Goal: Ask a question

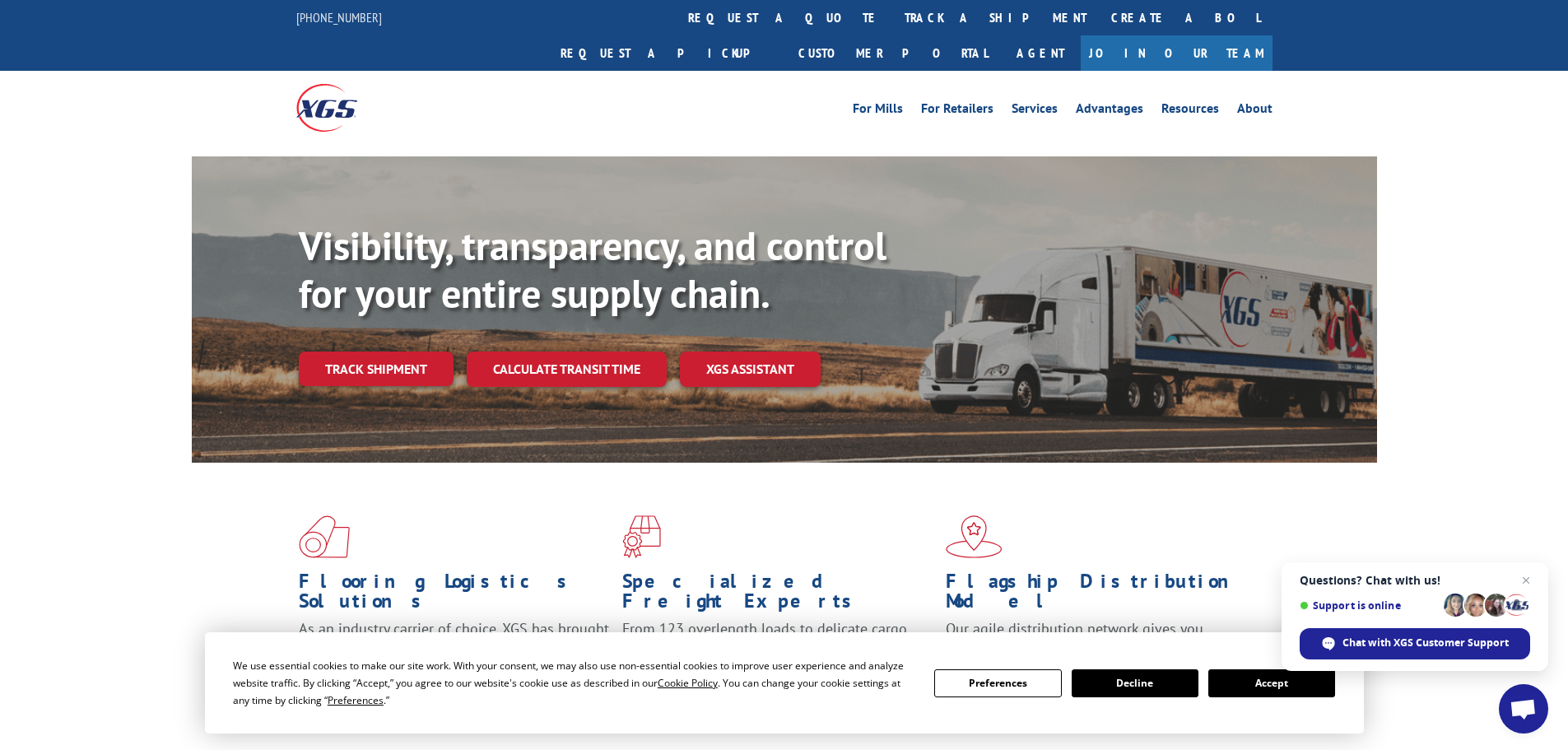
click at [1291, 682] on button "Accept" at bounding box center [1272, 683] width 127 height 28
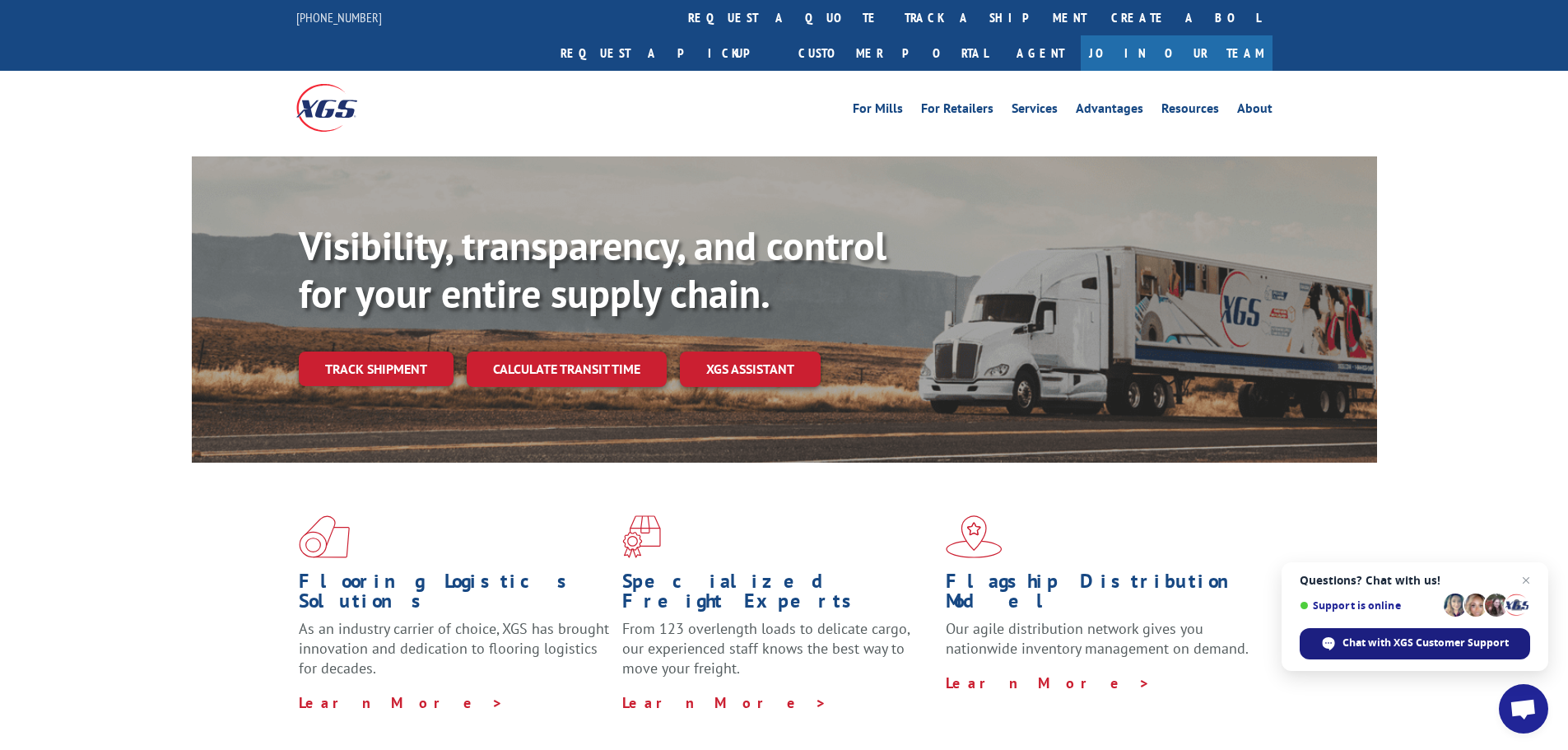
click at [1412, 628] on span "Chat with XGS Customer Support" at bounding box center [1415, 643] width 231 height 32
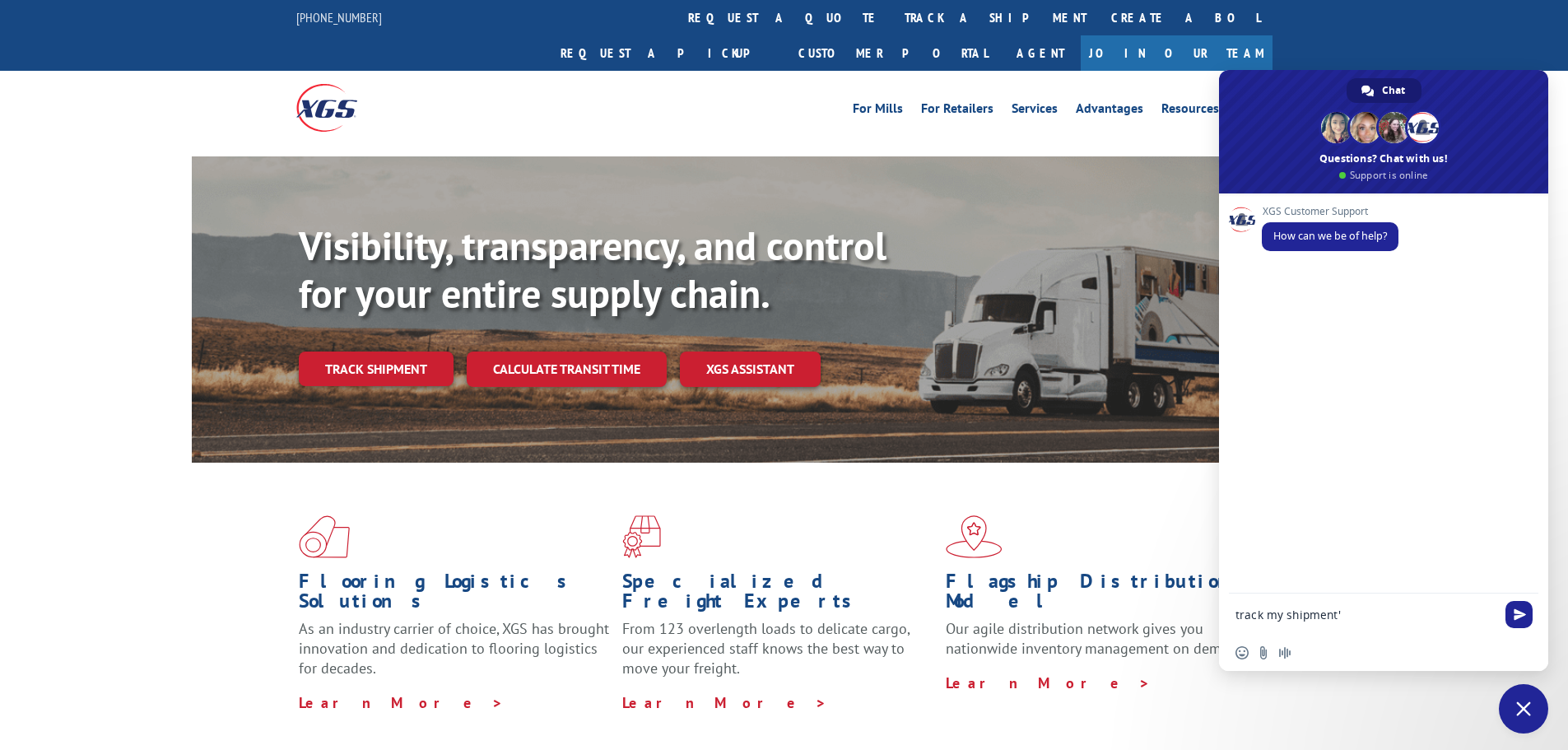
type textarea "track my shipment"
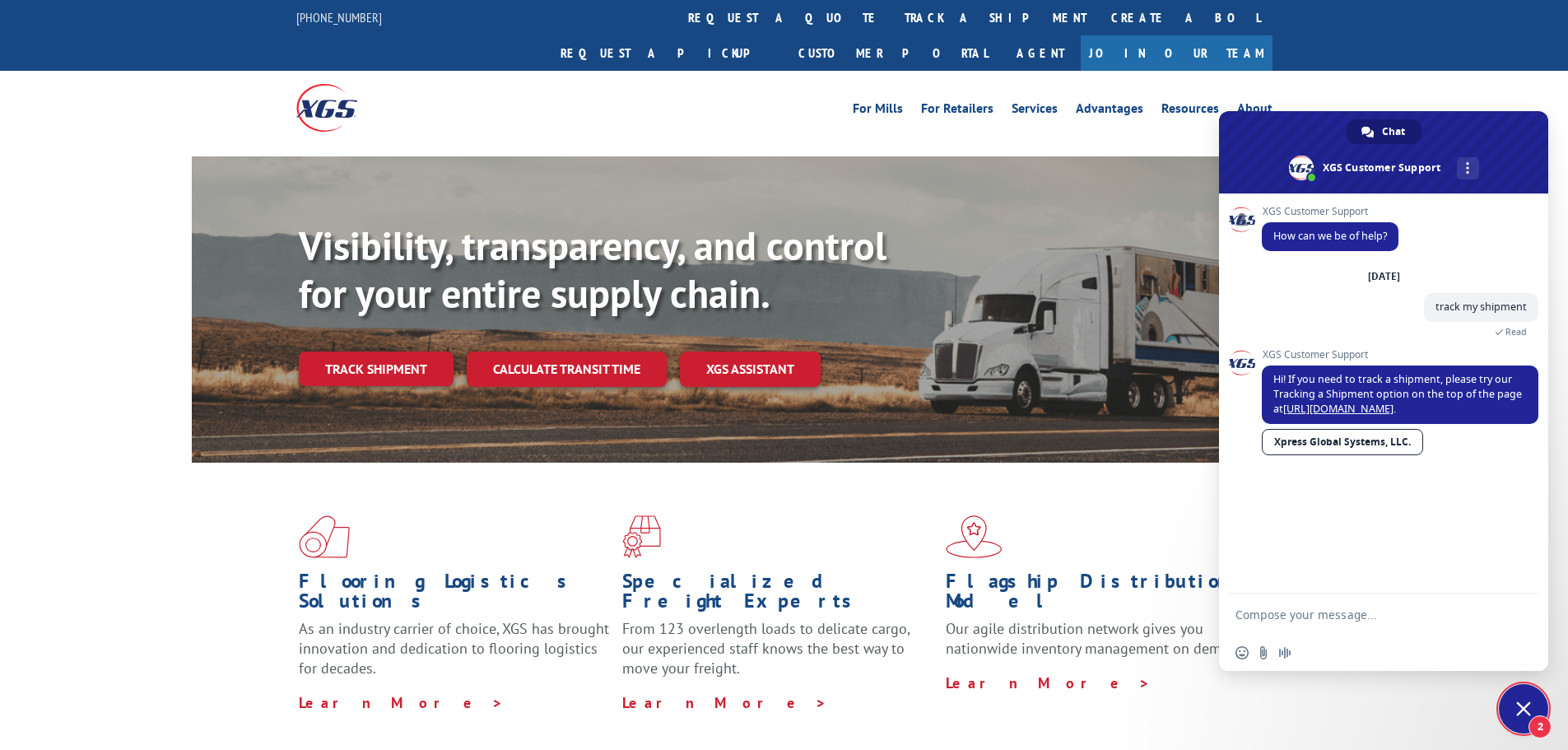
click at [1263, 627] on textarea "Compose your message..." at bounding box center [1367, 613] width 263 height 41
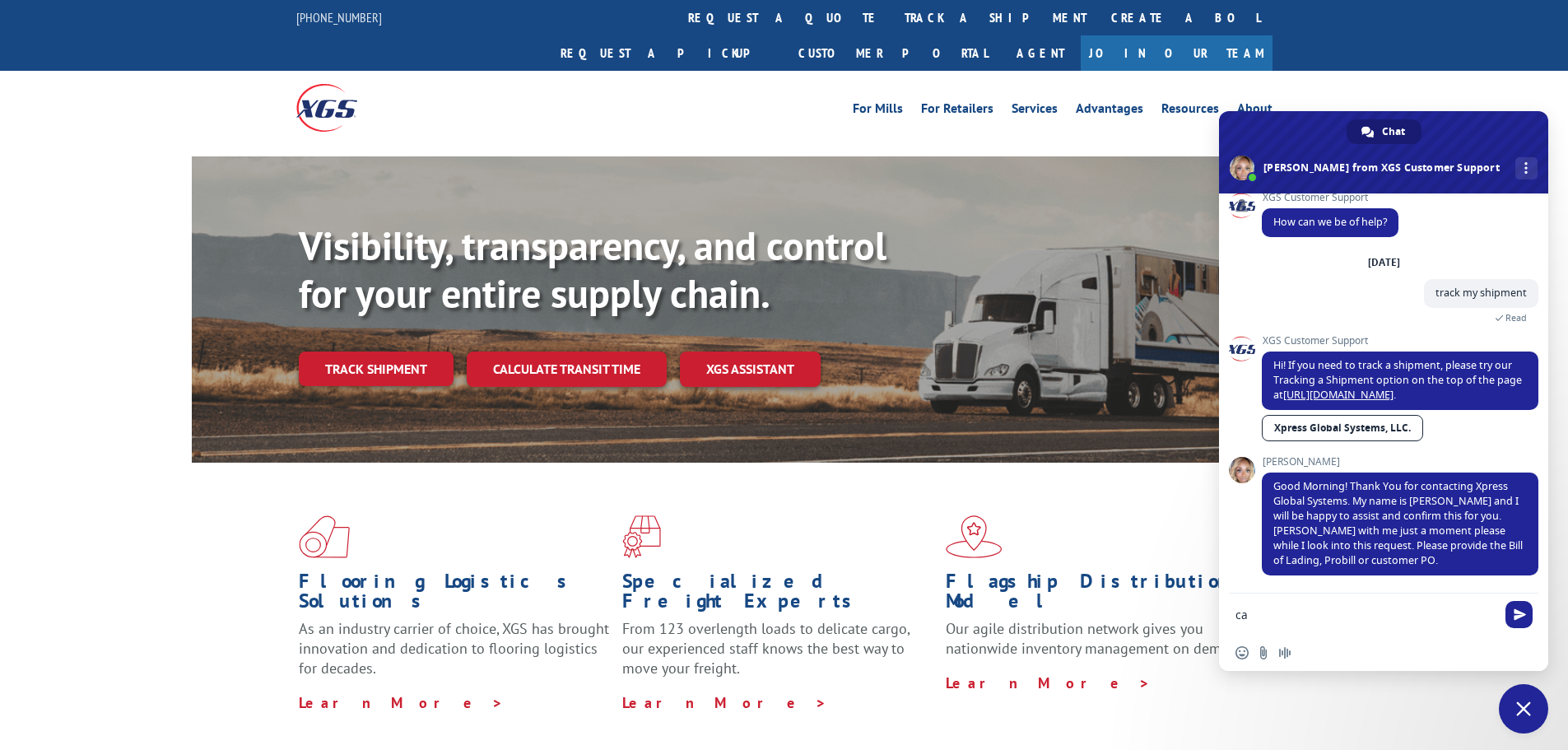
type textarea "c"
type textarea "i"
type textarea "I have a PRO#, is that ok?"
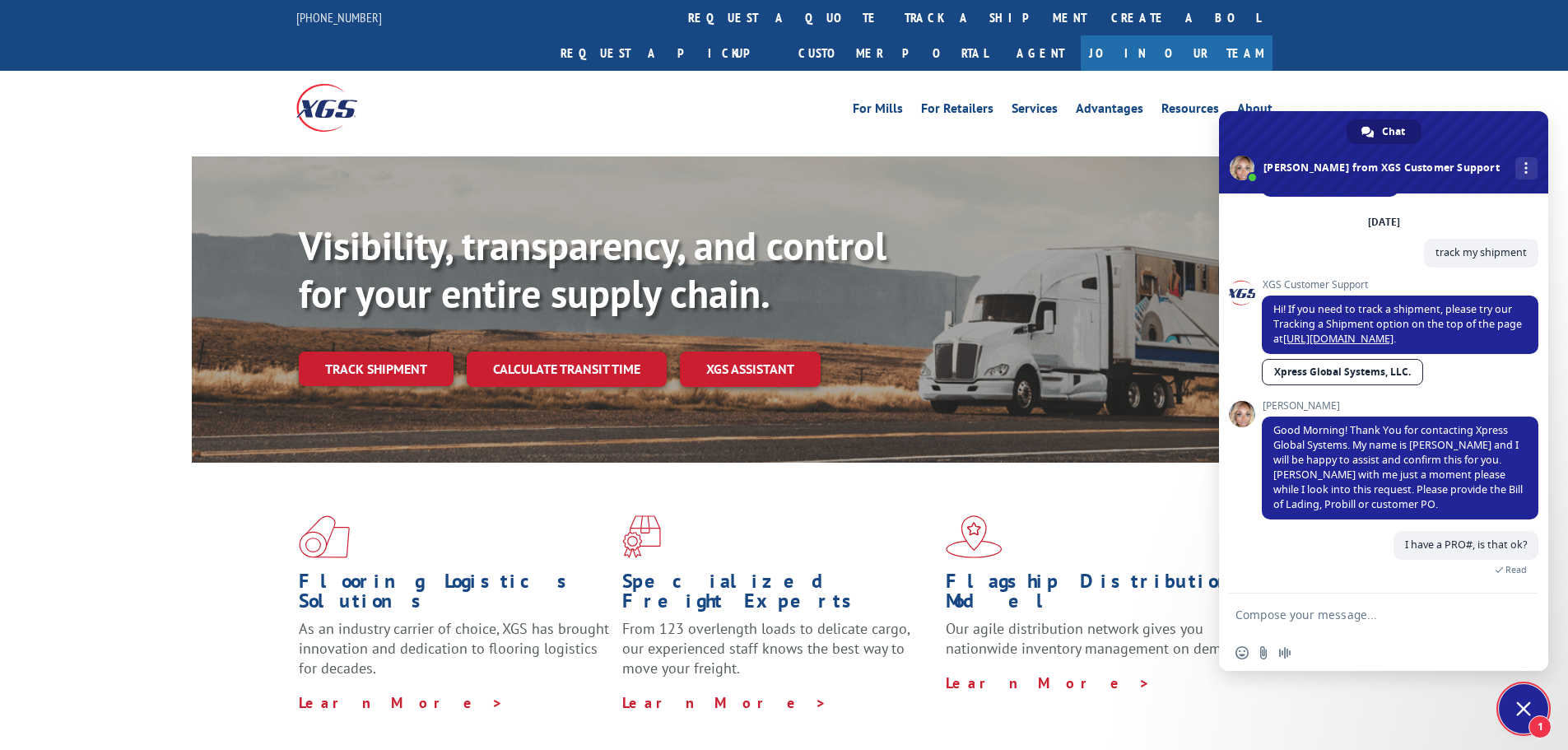
scroll to position [111, 0]
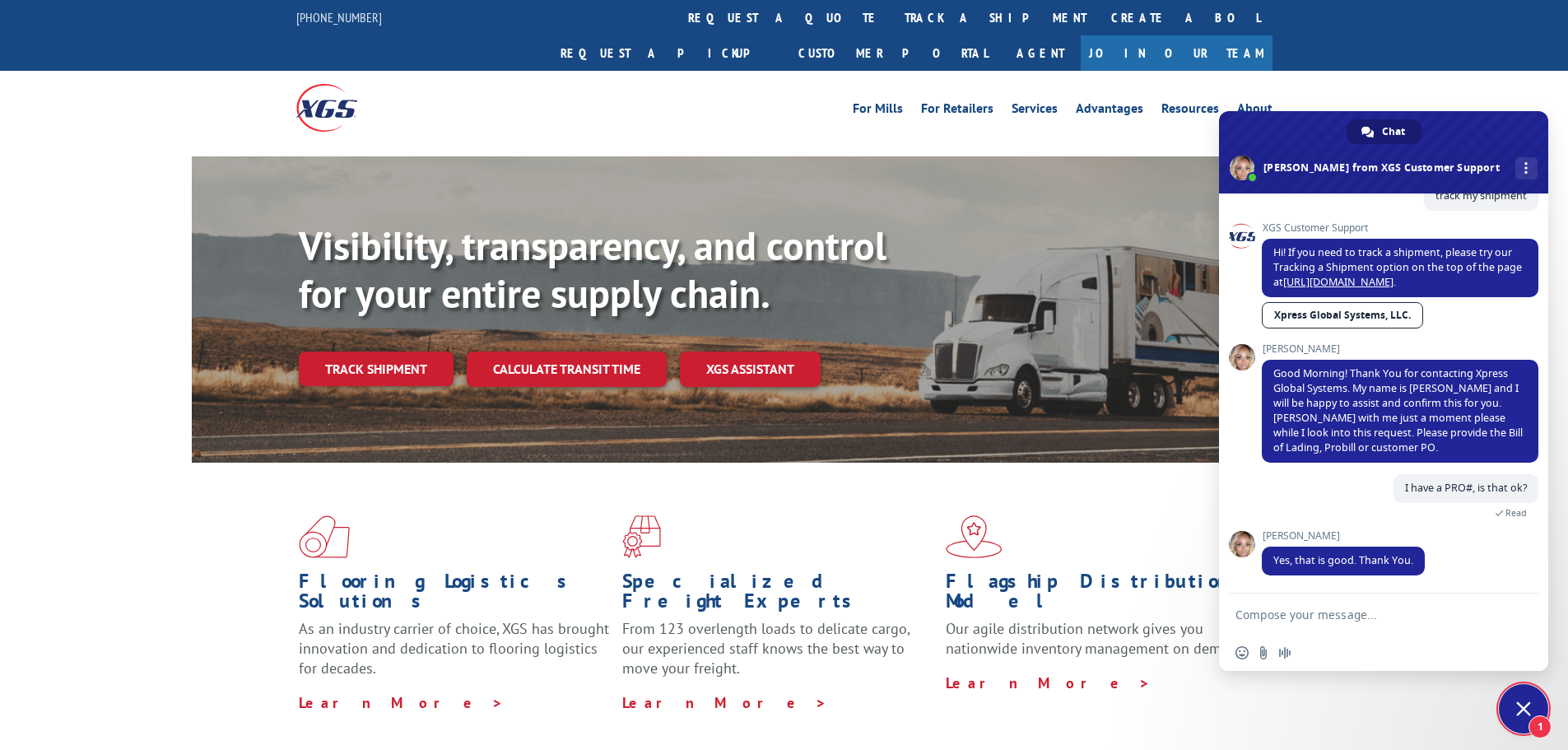
click at [1337, 628] on textarea "Compose your message..." at bounding box center [1367, 613] width 263 height 41
paste textarea "17156353"
type textarea "17156353"
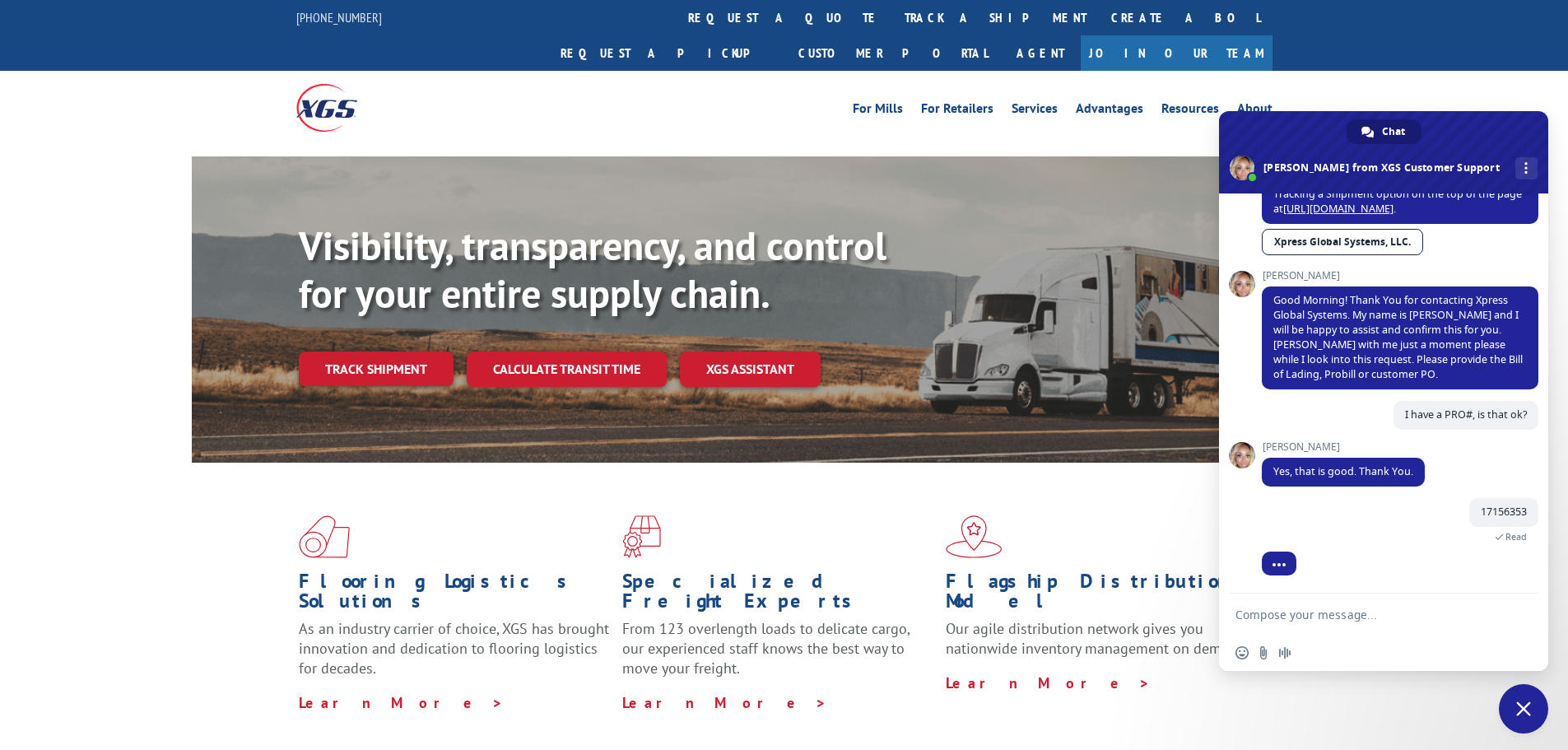
scroll to position [253, 0]
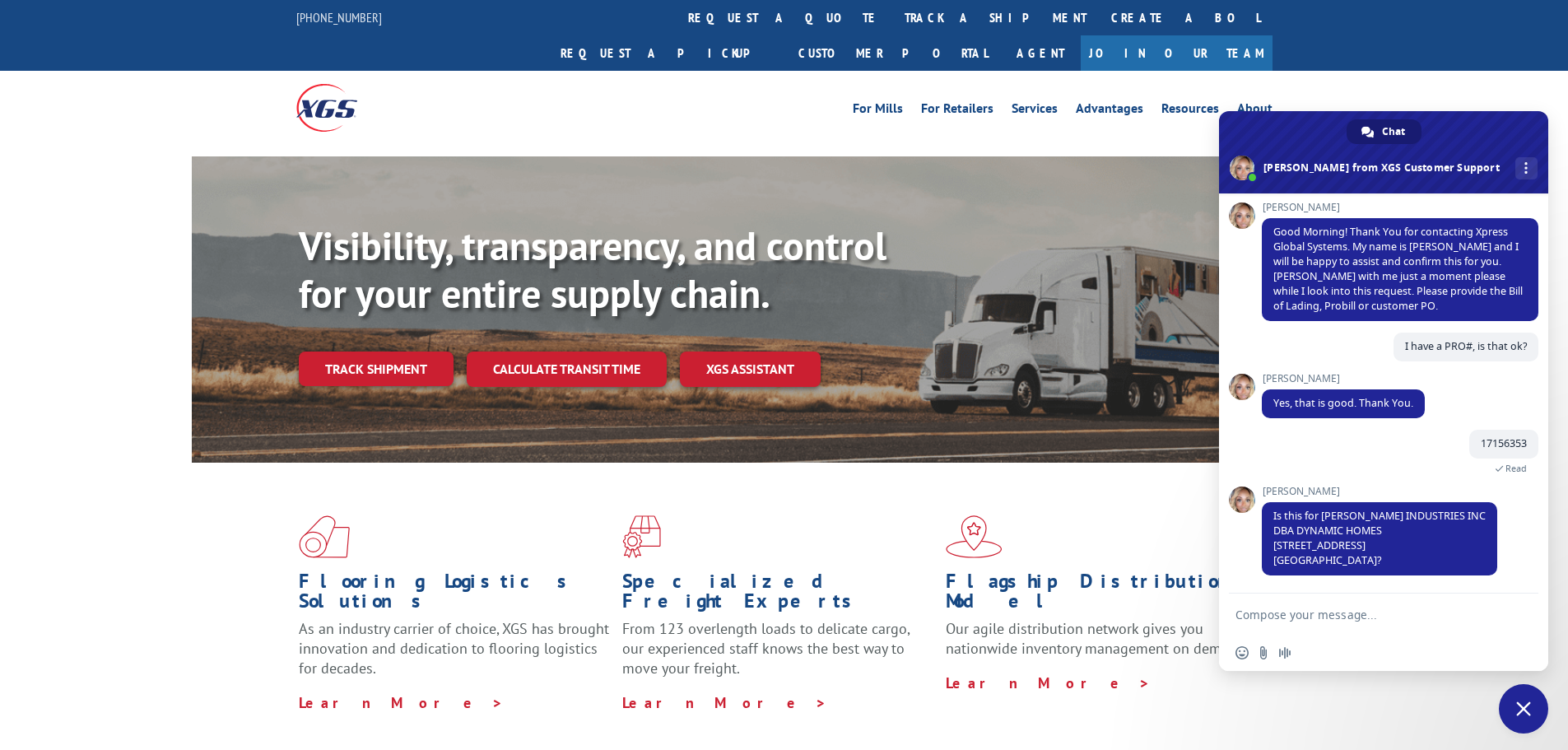
click at [1322, 618] on textarea "Compose your message..." at bounding box center [1367, 613] width 263 height 41
type textarea "that's the one"
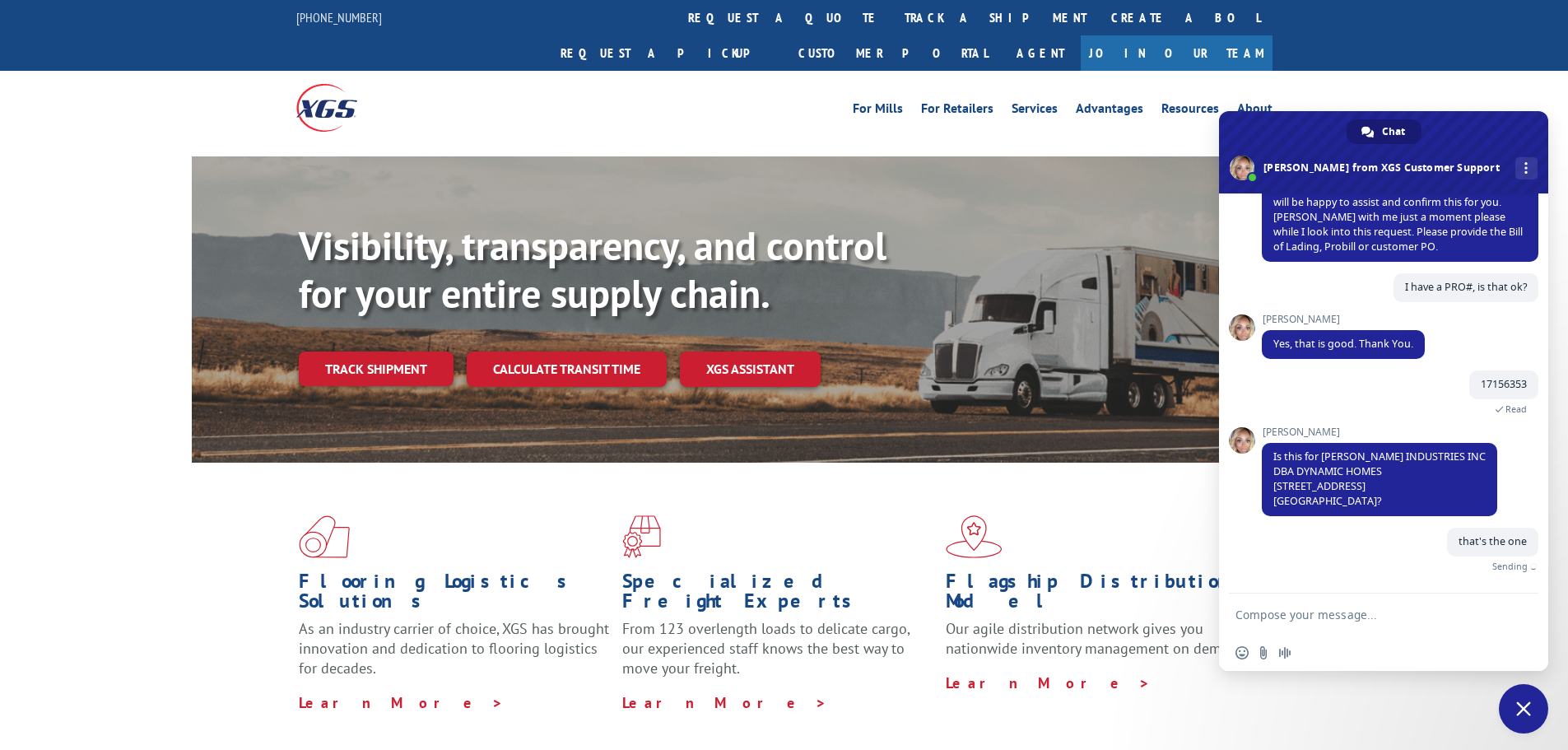
scroll to position [293, 0]
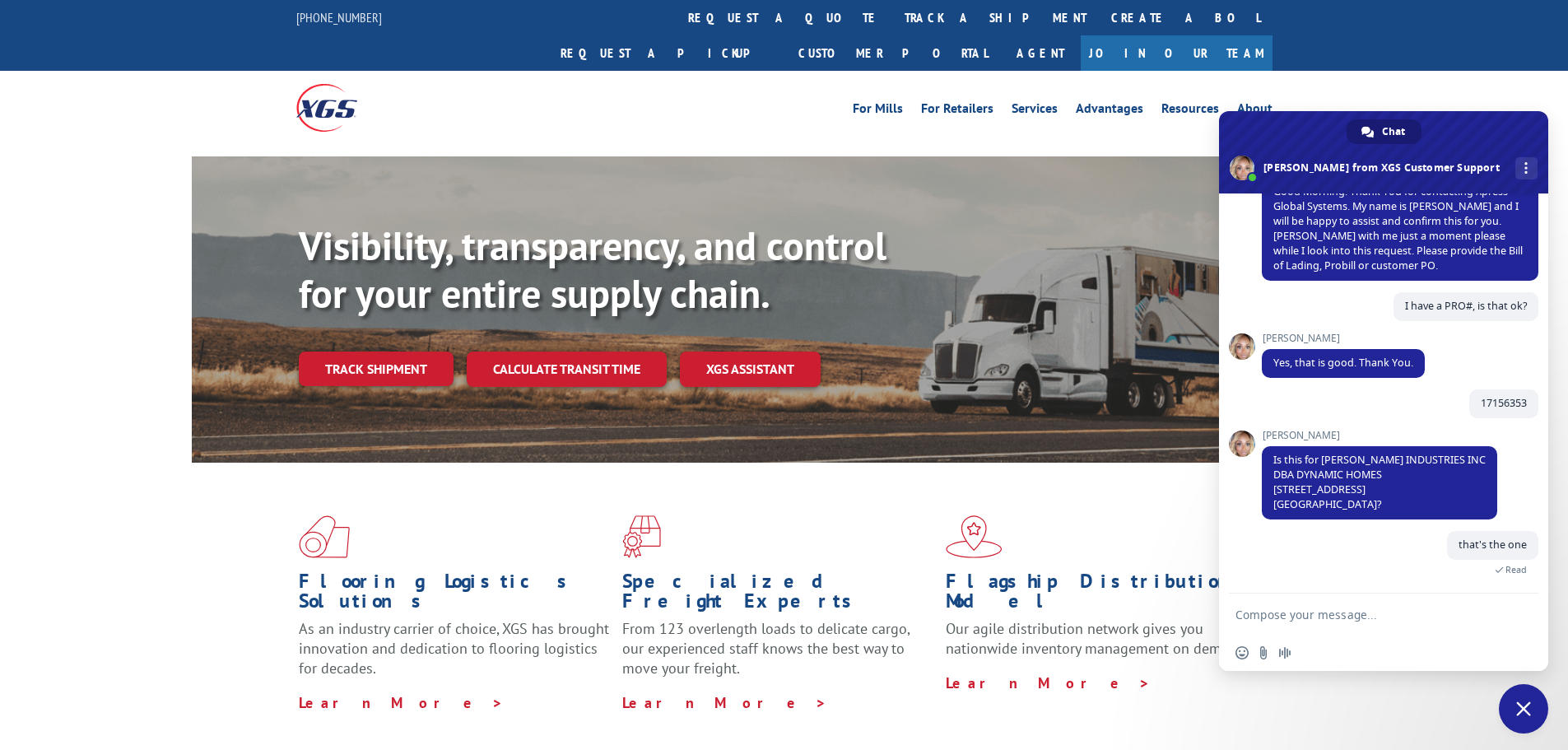
click at [1456, 599] on textarea "Compose your message..." at bounding box center [1367, 613] width 263 height 41
click at [1387, 603] on textarea "Compose your message..." at bounding box center [1367, 613] width 263 height 41
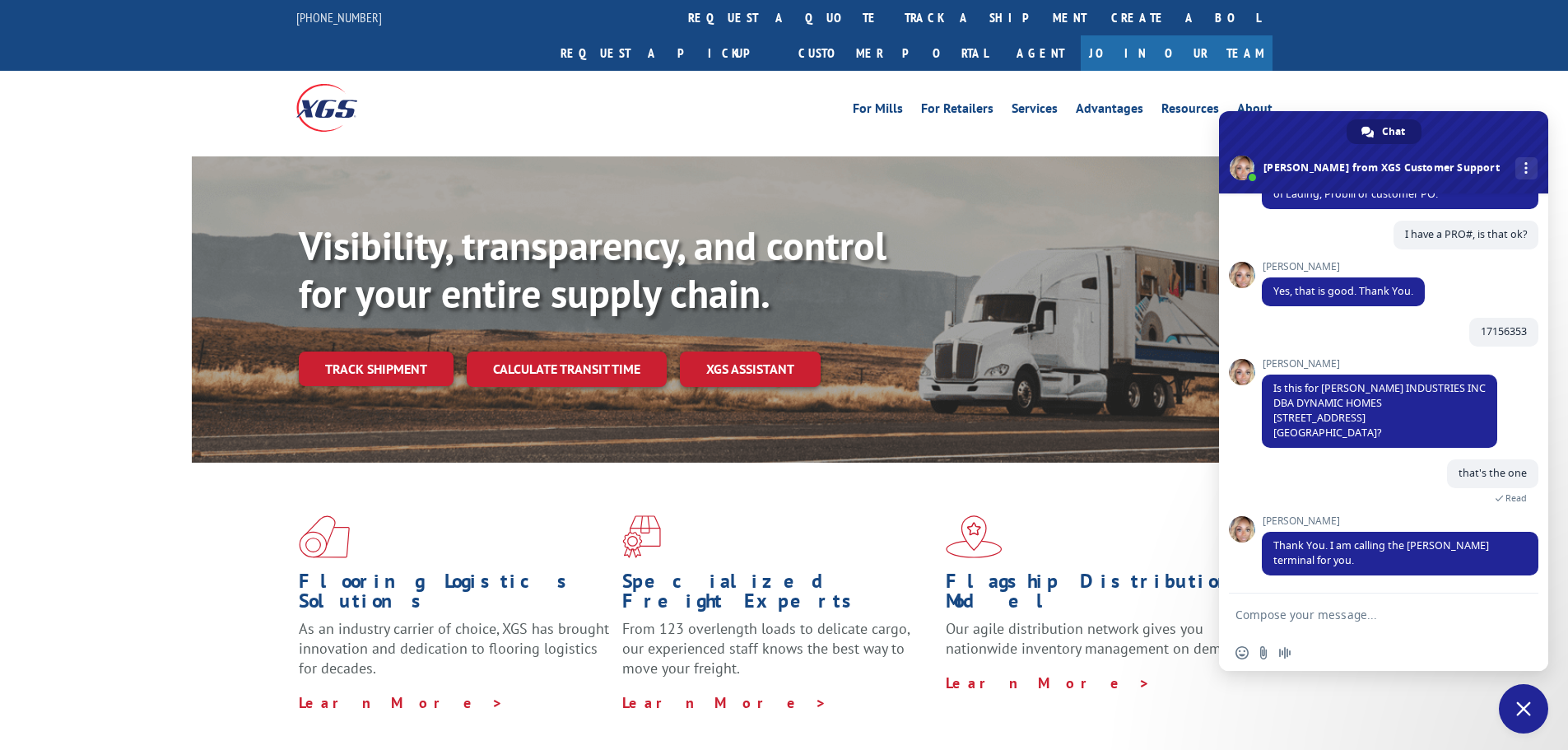
click at [1340, 594] on textarea "Compose your message..." at bounding box center [1367, 613] width 263 height 41
type textarea "great ! thank you"
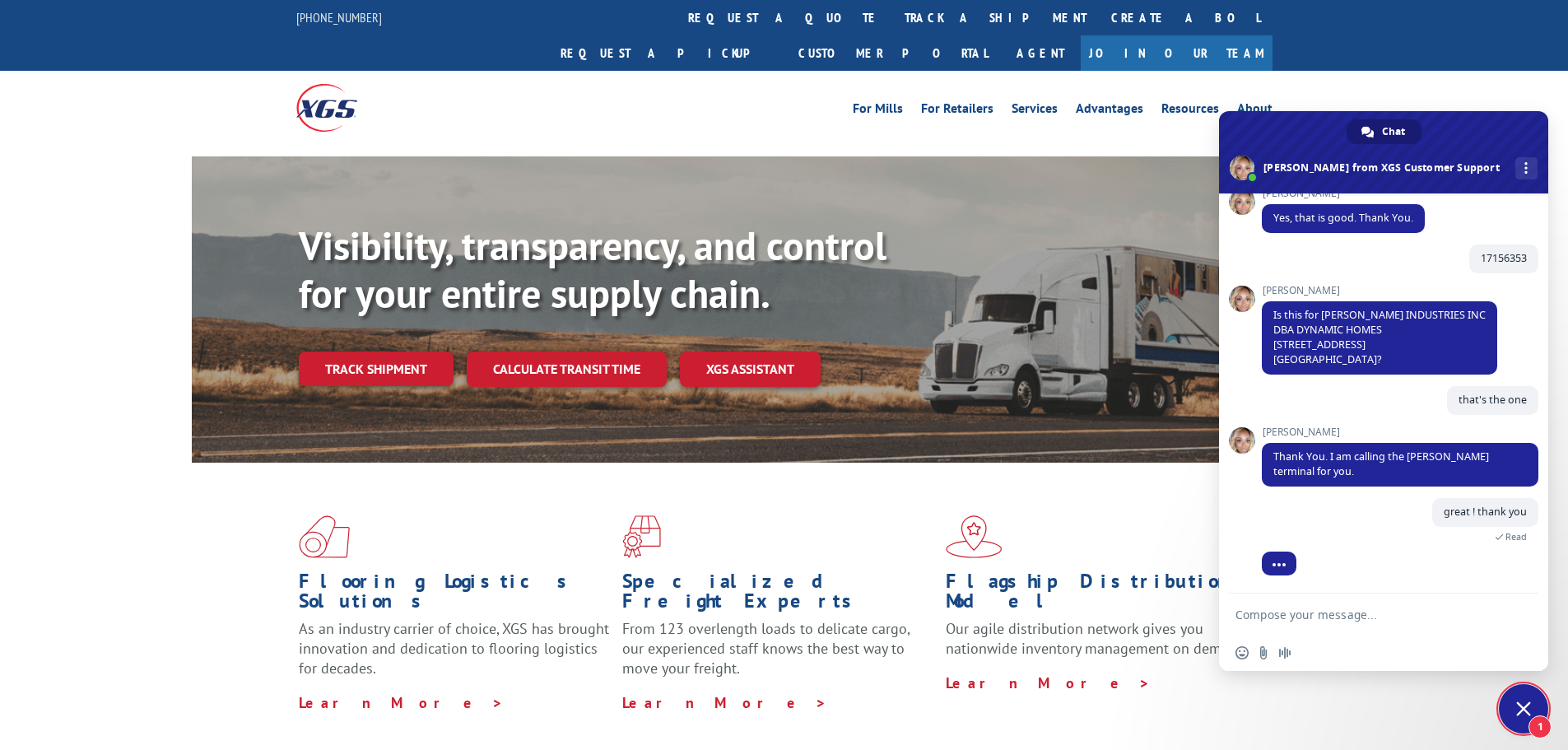
scroll to position [491, 0]
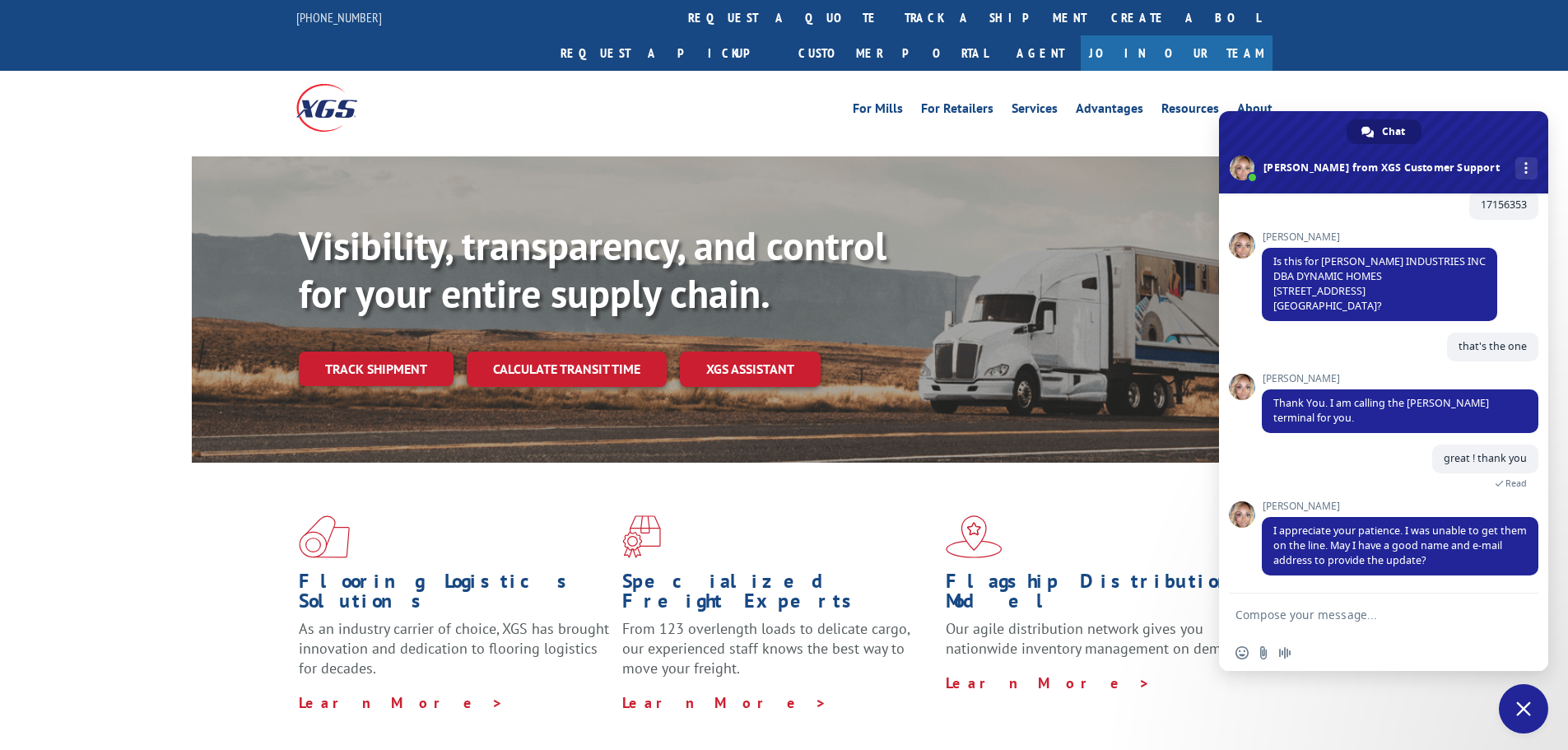
click at [1302, 612] on textarea "Compose your message..." at bounding box center [1367, 613] width 263 height 41
click at [1356, 619] on textarea "Compose your message..." at bounding box center [1367, 613] width 263 height 41
paste textarea ""[PERSON_NAME]" <[EMAIL_ADDRESS][DOMAIN_NAME]>"
click at [1242, 608] on textarea "ok the best email is "[PERSON_NAME]" <[EMAIL_ADDRESS][DOMAIN_NAME]" at bounding box center [1367, 606] width 263 height 56
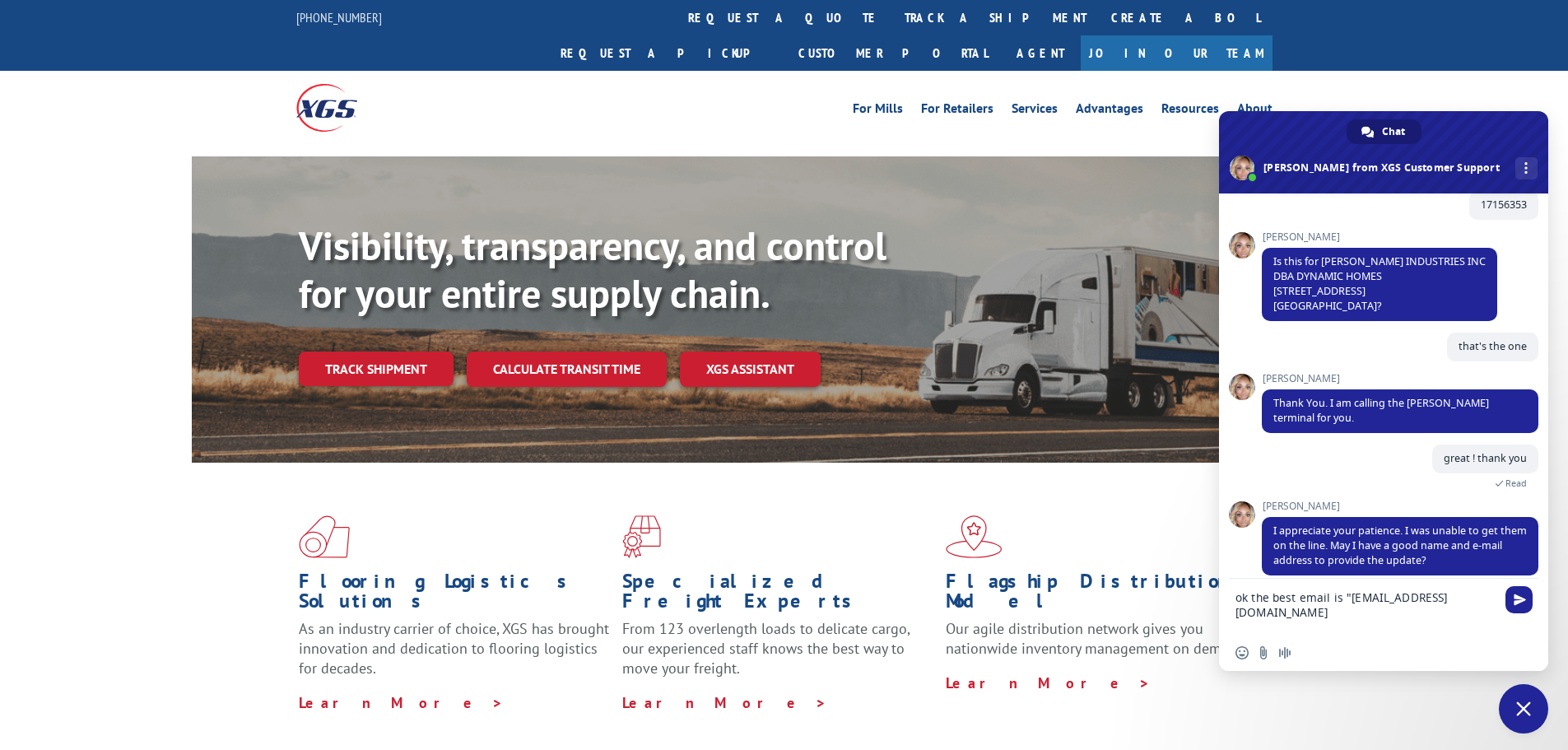
scroll to position [0, 0]
type textarea "ok the best email is [EMAIL_ADDRESS][DOMAIN_NAME]"
click at [1521, 603] on span "Send" at bounding box center [1520, 599] width 12 height 12
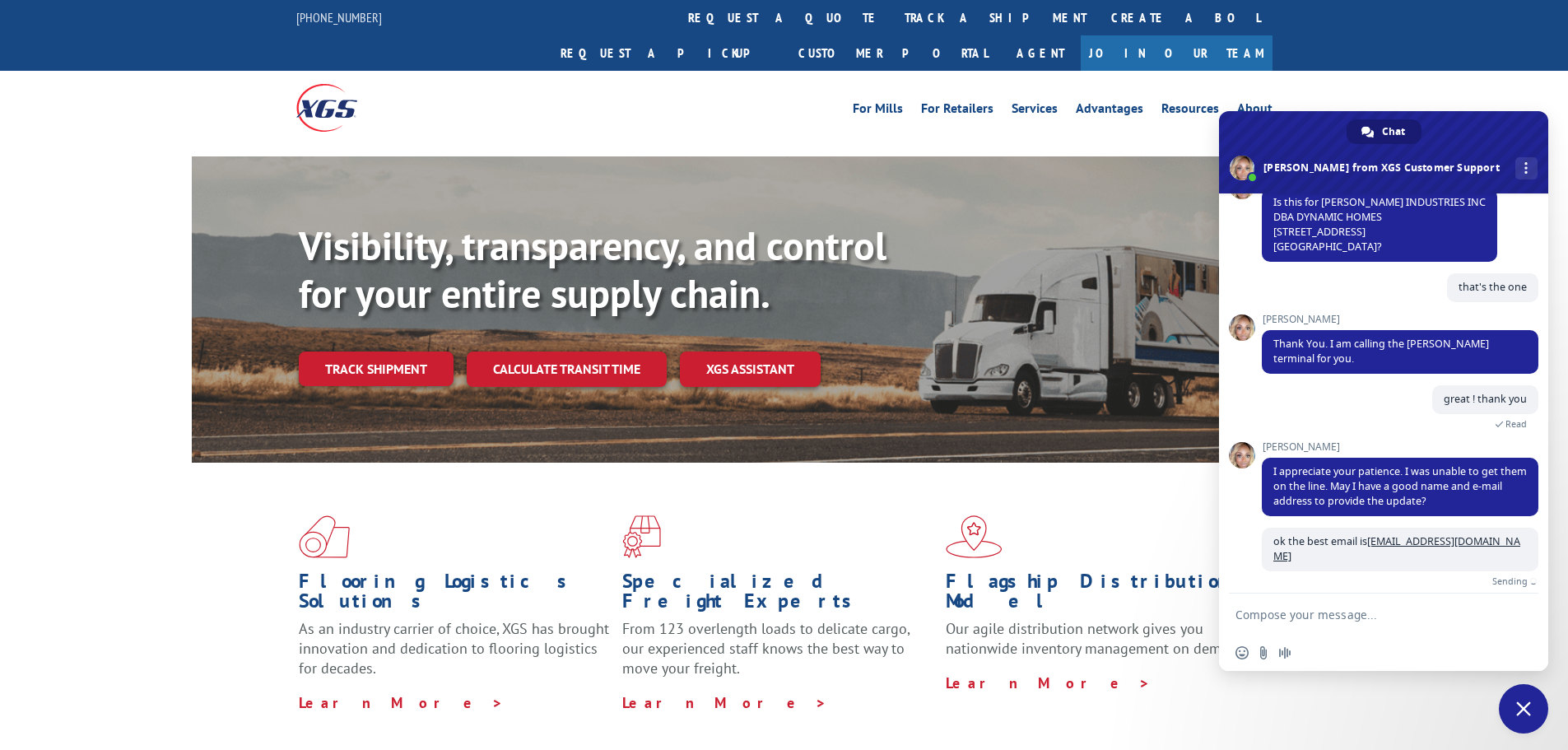
scroll to position [532, 0]
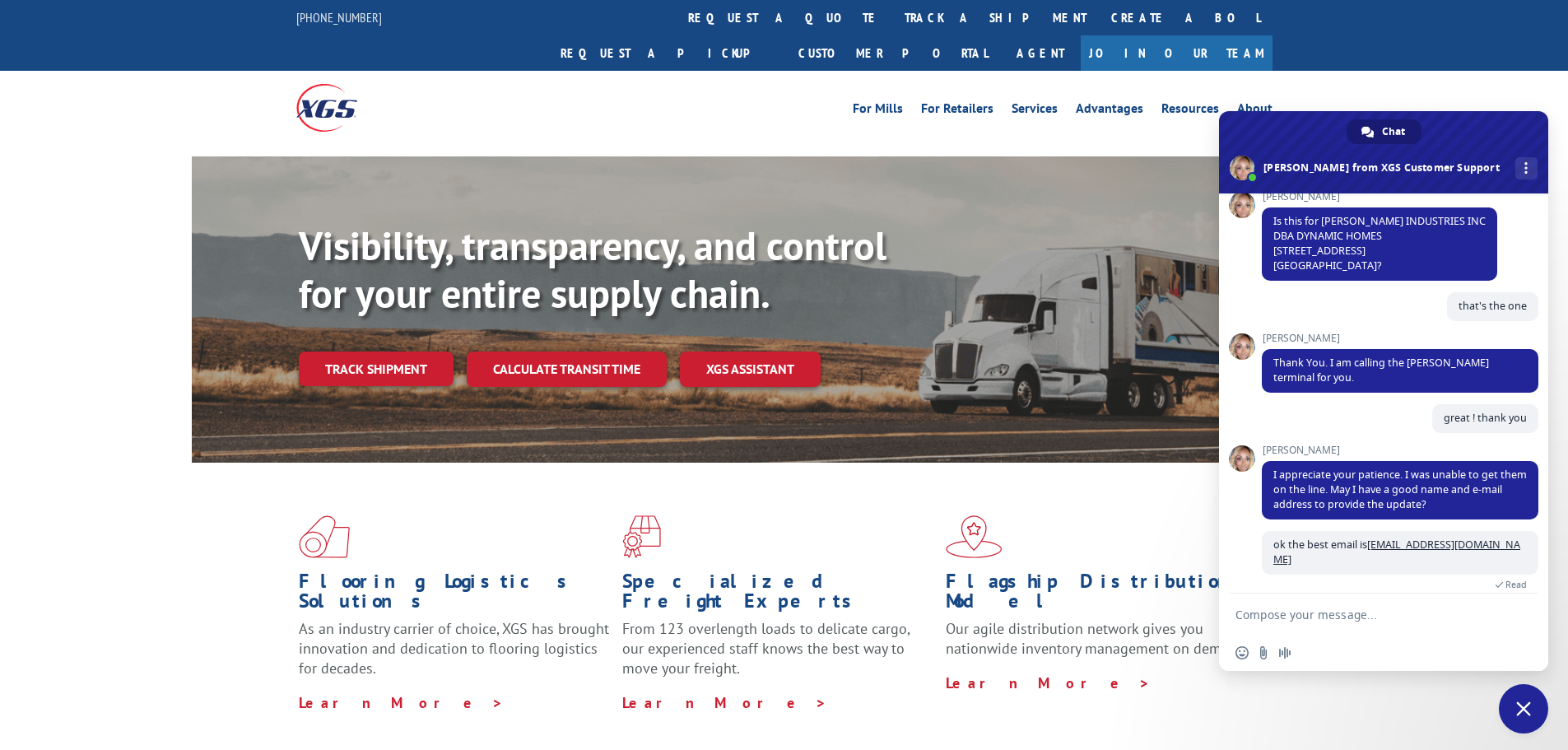
click at [1300, 606] on textarea "Compose your message..." at bounding box center [1367, 613] width 263 height 41
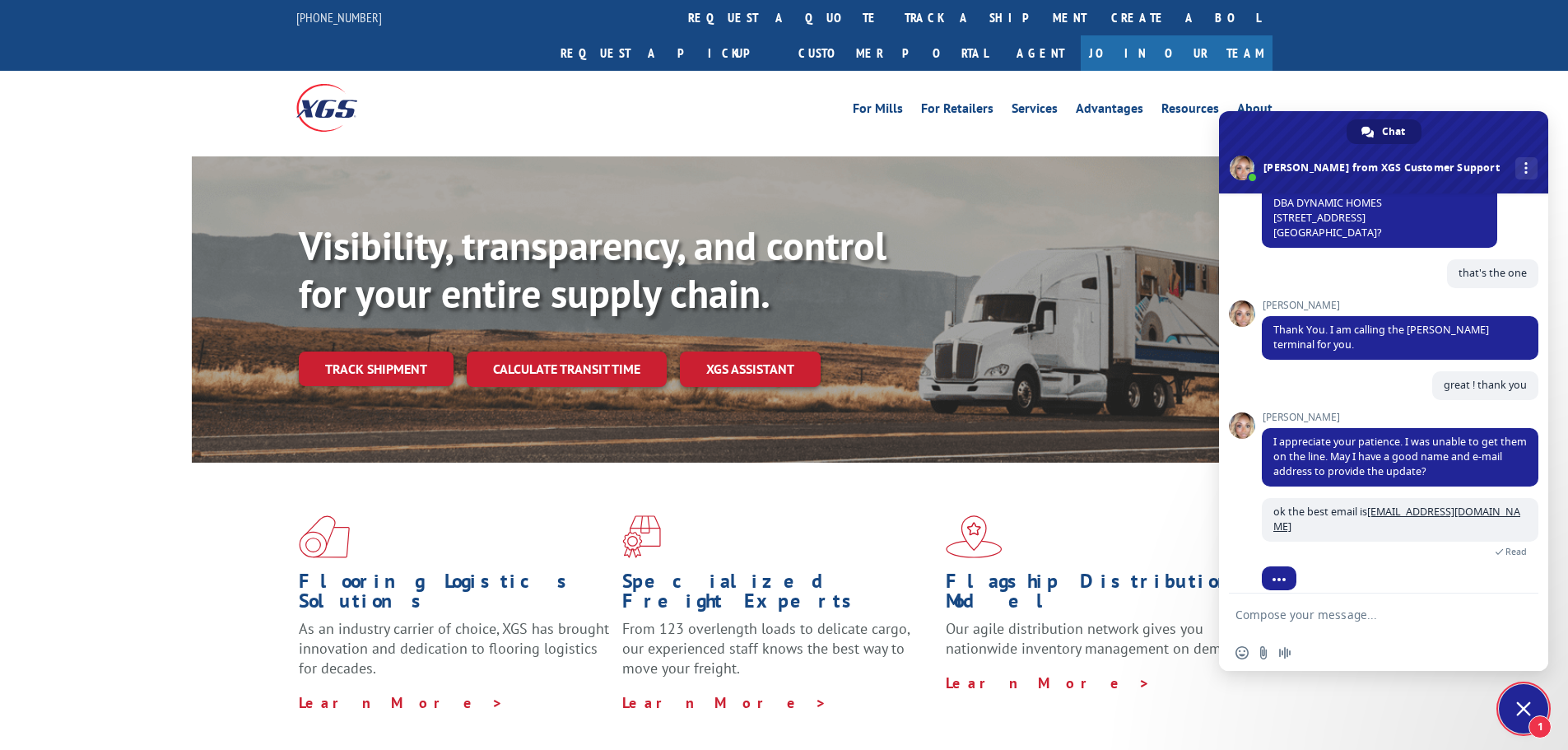
scroll to position [618, 0]
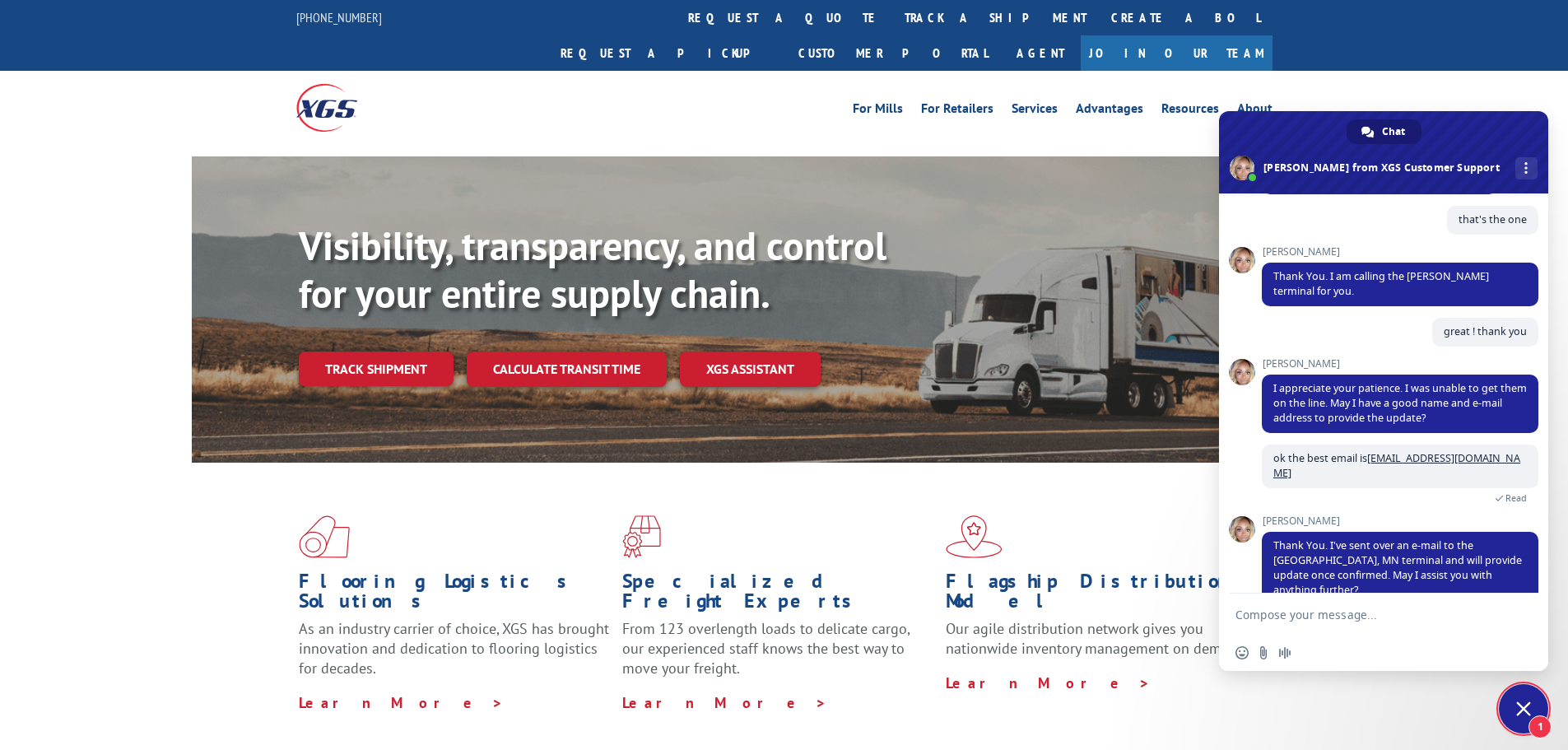
click at [1308, 603] on textarea "Compose your message..." at bounding box center [1367, 613] width 263 height 41
type textarea "no I am good! thank you"
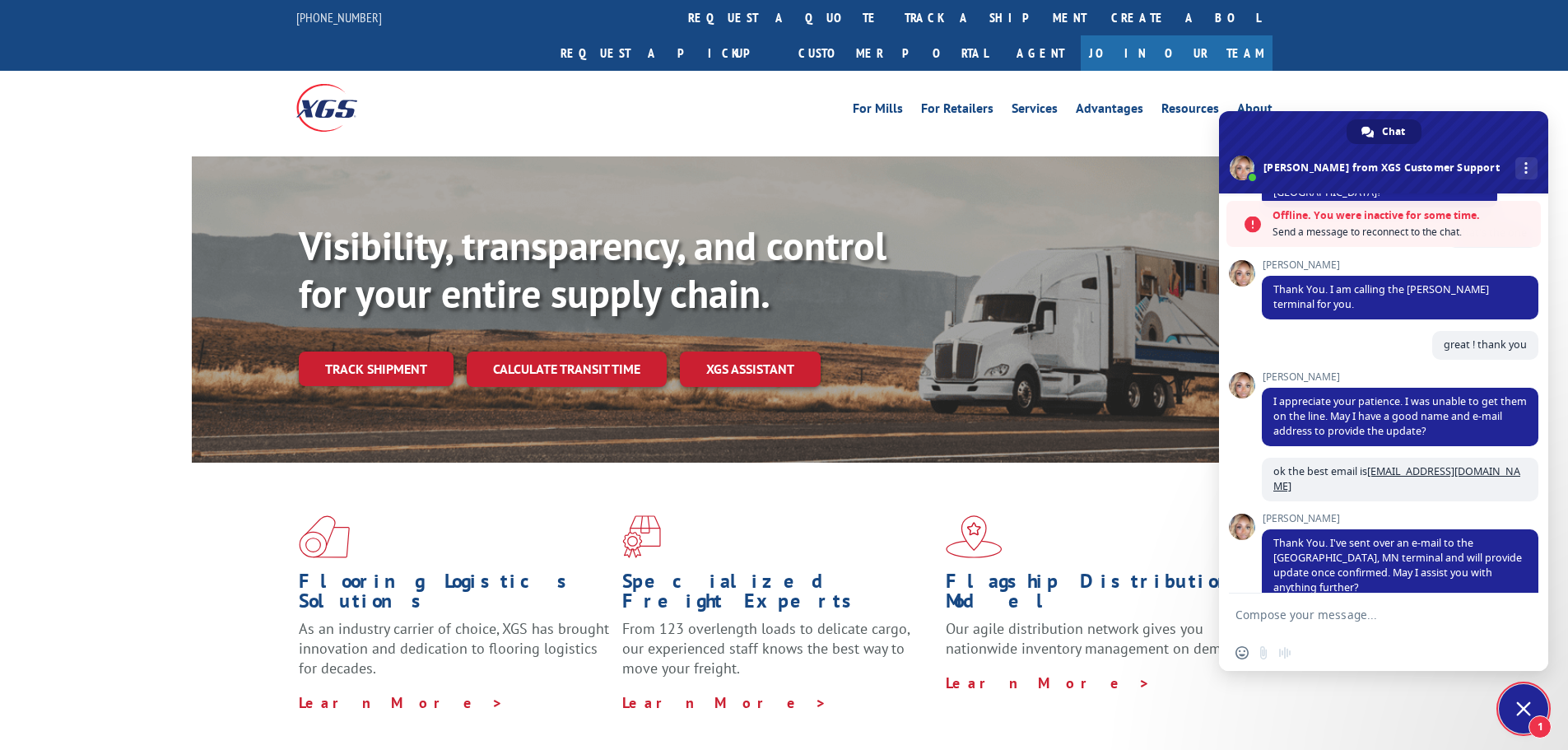
scroll to position [824, 0]
